Goal: Check status: Check status

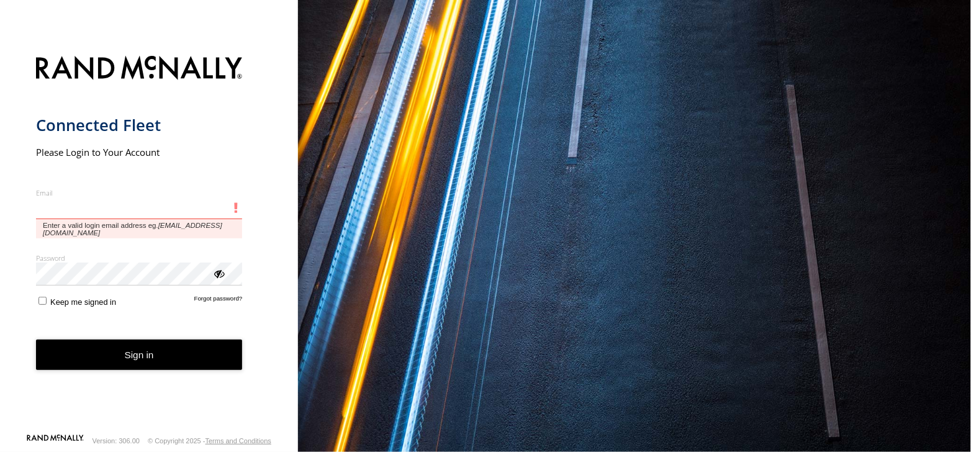
type input "**********"
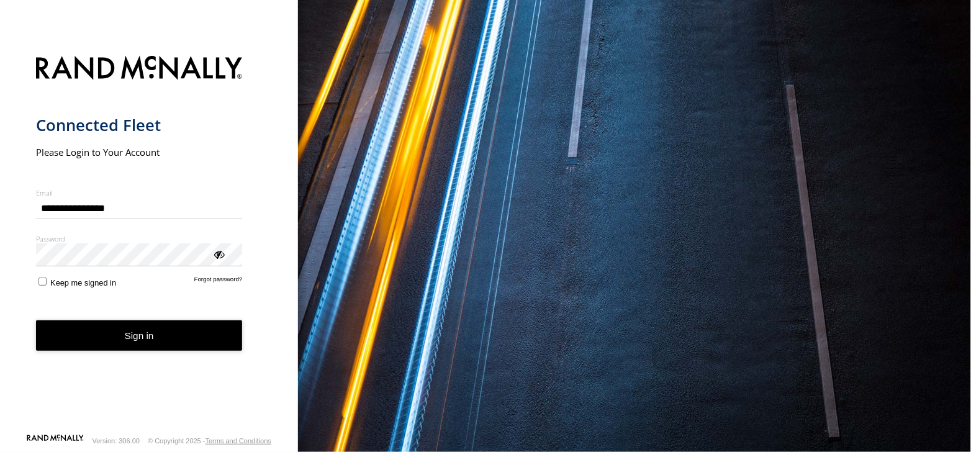
click at [107, 345] on button "Sign in" at bounding box center [139, 335] width 207 height 30
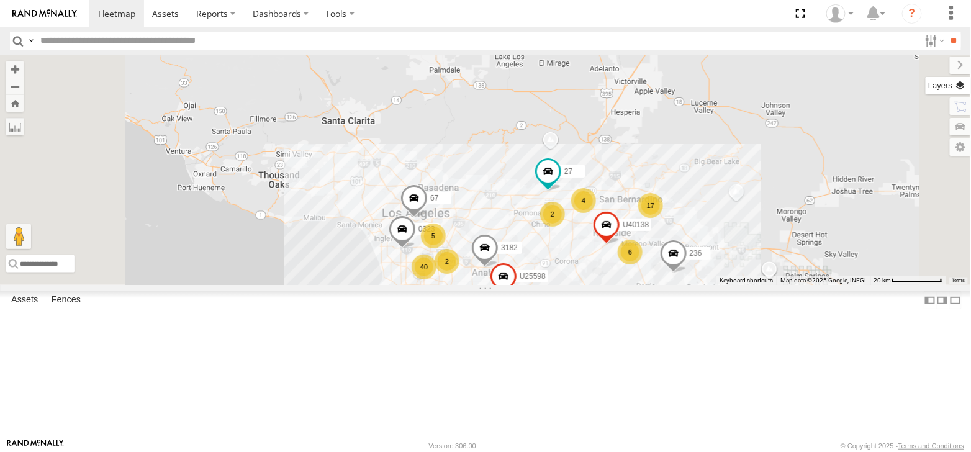
click at [934, 89] on label at bounding box center [948, 85] width 45 height 17
click at [0, 0] on label at bounding box center [0, 0] width 0 height 0
click at [0, 0] on span "Satellite + Roadmap" at bounding box center [0, 0] width 0 height 0
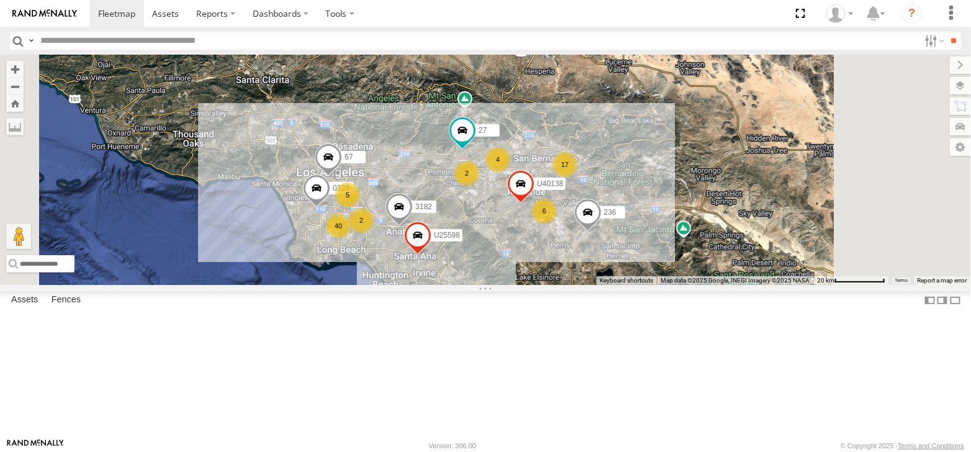
drag, startPoint x: 516, startPoint y: 299, endPoint x: 453, endPoint y: 273, distance: 67.9
click at [454, 274] on div "4 5 40 6 17 0323 xtra unit 2 67 2 U25598 U40138 236 27 3182" at bounding box center [485, 170] width 971 height 230
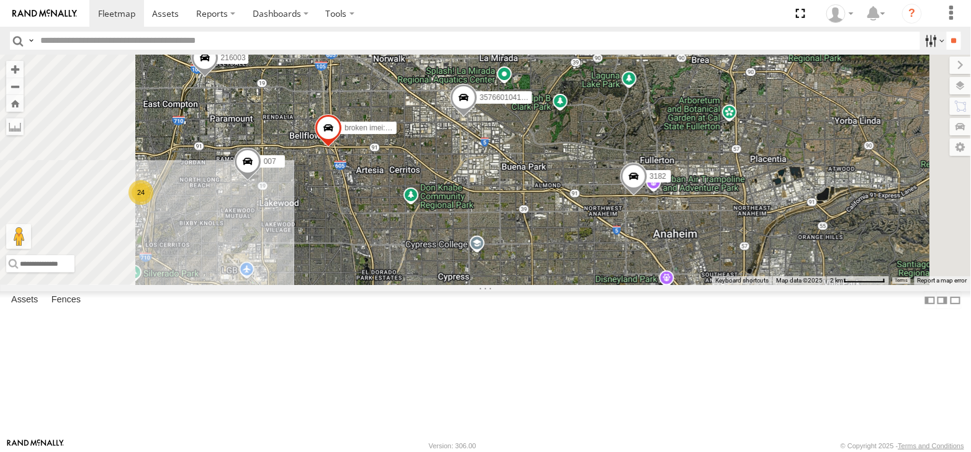
click at [936, 42] on label at bounding box center [933, 41] width 27 height 18
click at [0, 0] on label at bounding box center [0, 0] width 0 height 0
click at [949, 42] on input "**" at bounding box center [954, 41] width 14 height 18
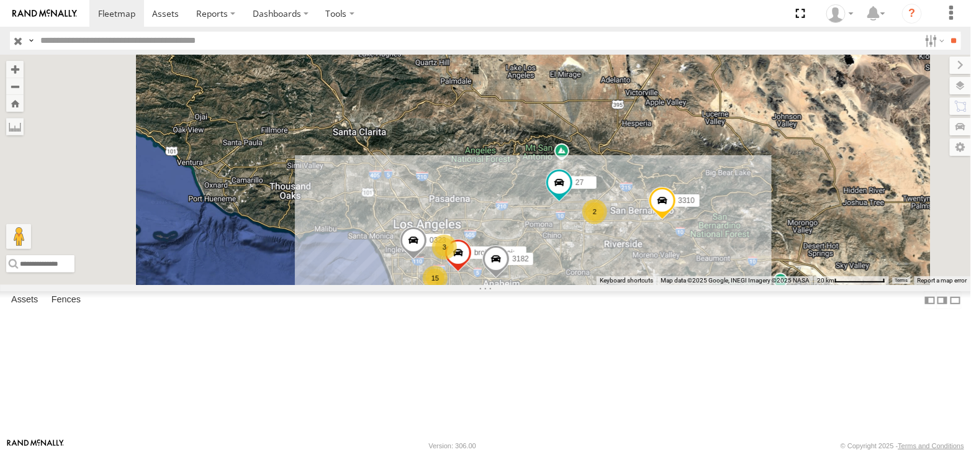
drag, startPoint x: 800, startPoint y: 62, endPoint x: 715, endPoint y: 78, distance: 86.5
click at [950, 62] on label at bounding box center [960, 65] width 21 height 17
click at [0, 0] on div "226148 All Assets 9B [GEOGRAPHIC_DATA]-[GEOGRAPHIC_DATA] 33.92358 -118.10451 Vi…" at bounding box center [0, 0] width 0 height 0
click at [0, 0] on div "226148" at bounding box center [0, 0] width 0 height 0
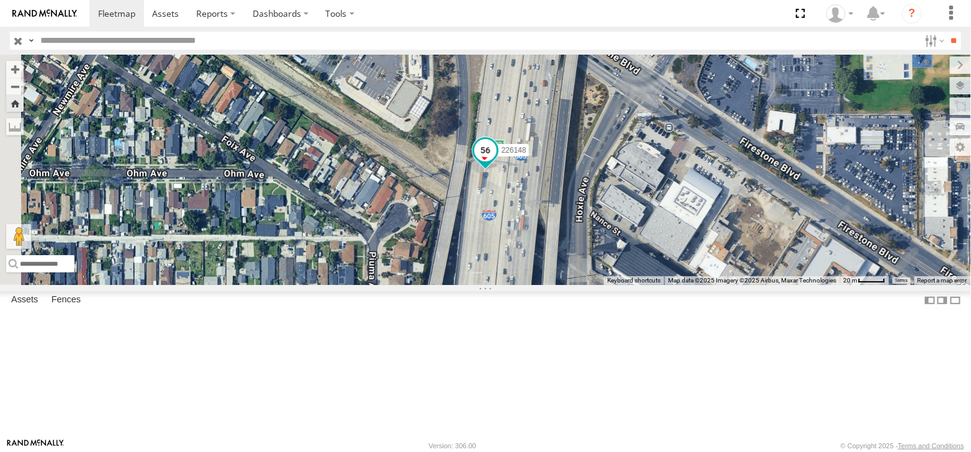
click at [497, 161] on span at bounding box center [485, 150] width 22 height 22
